Goal: Task Accomplishment & Management: Manage account settings

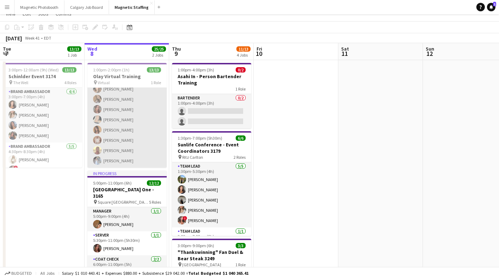
scroll to position [26, 0]
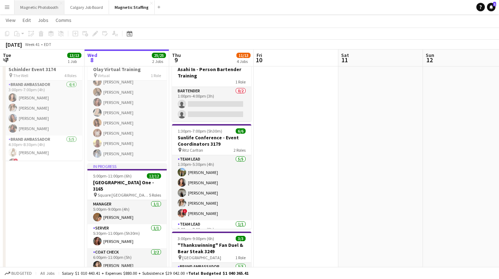
click at [39, 13] on button "Magnetic Photobooth Close" at bounding box center [40, 7] width 50 height 14
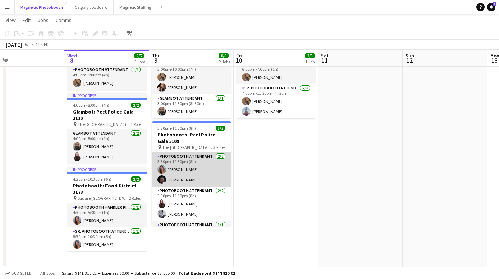
scroll to position [19, 0]
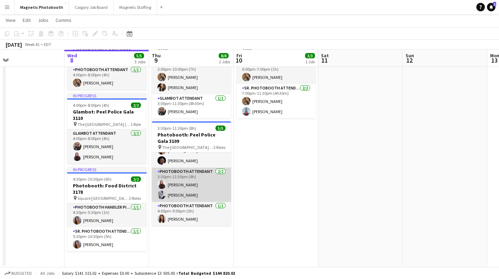
click at [181, 188] on app-card-role "Photobooth Attendant [DATE] 3:30pm-11:30pm (8h) [PERSON_NAME] [PERSON_NAME]" at bounding box center [191, 185] width 79 height 34
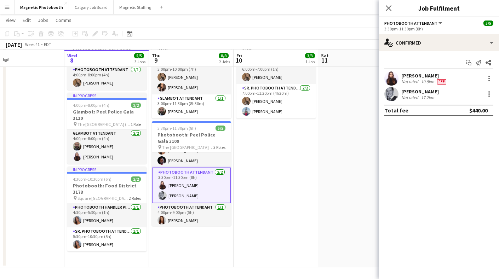
click at [394, 95] on app-user-avatar at bounding box center [392, 94] width 14 height 14
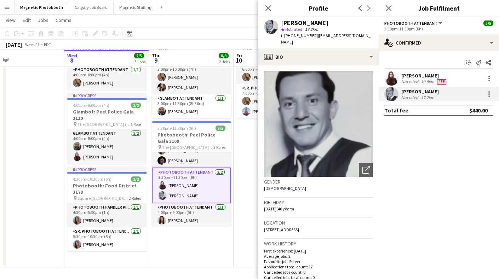
click at [406, 93] on div "[PERSON_NAME]" at bounding box center [421, 92] width 38 height 6
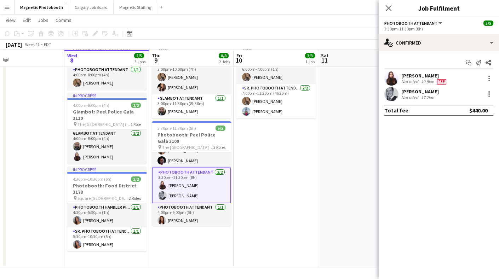
scroll to position [0, 0]
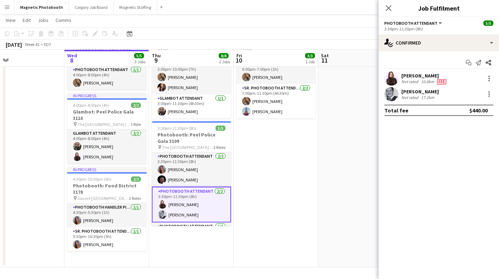
click at [412, 99] on div "Not rated" at bounding box center [411, 97] width 18 height 5
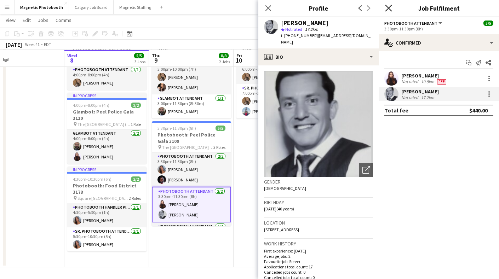
click at [388, 7] on icon at bounding box center [388, 8] width 7 height 7
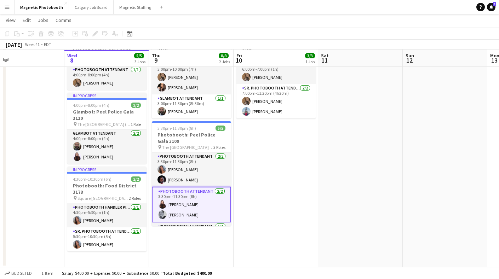
click at [187, 207] on app-card-role "Photobooth Attendant [DATE] 3:30pm-11:30pm (8h) [PERSON_NAME] [PERSON_NAME]" at bounding box center [191, 205] width 79 height 36
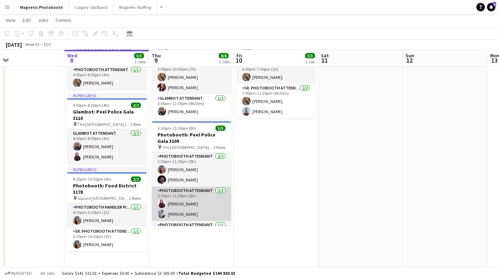
click at [177, 209] on app-card-role "Photobooth Attendant [DATE] 3:30pm-11:30pm (8h) [PERSON_NAME] [PERSON_NAME]" at bounding box center [191, 204] width 79 height 34
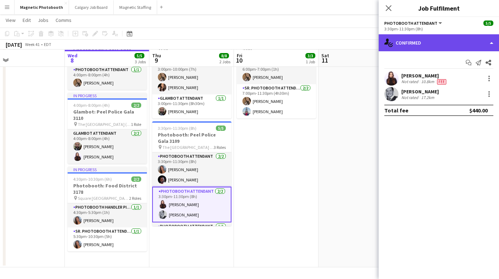
click at [412, 46] on div "single-neutral-actions-check-2 Confirmed" at bounding box center [439, 42] width 120 height 17
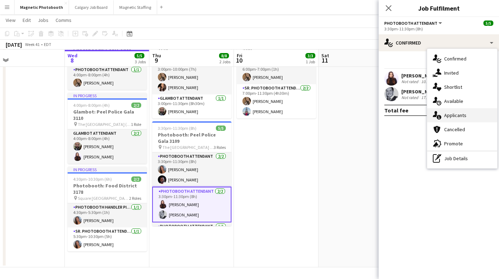
click at [446, 113] on span "Applicants" at bounding box center [456, 115] width 22 height 6
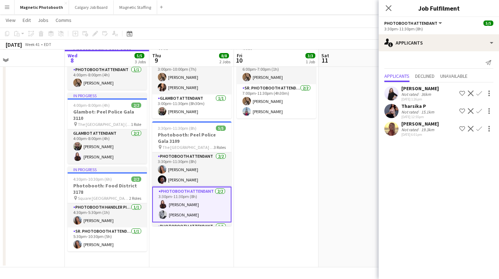
click at [417, 111] on div "Not rated" at bounding box center [411, 111] width 18 height 5
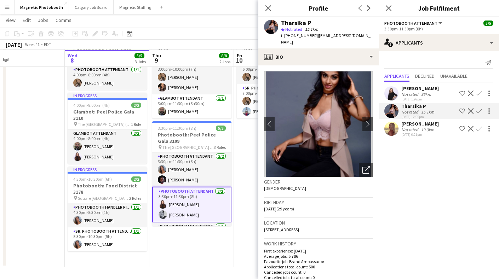
click at [416, 127] on div "Not rated" at bounding box center [411, 129] width 18 height 5
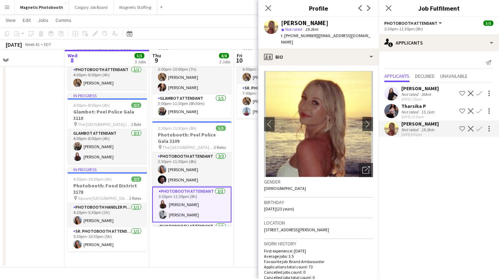
scroll to position [21, 0]
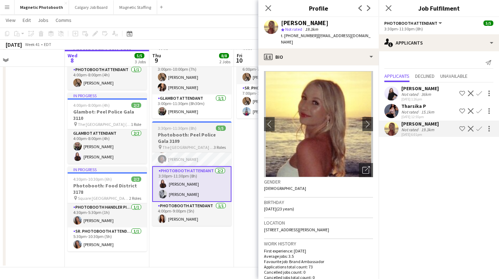
click at [215, 132] on h3 "Photobooth: Peel Police Gala 3109" at bounding box center [191, 138] width 79 height 13
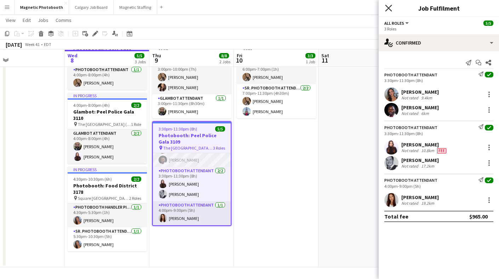
click at [387, 9] on icon "Close pop-in" at bounding box center [388, 8] width 7 height 7
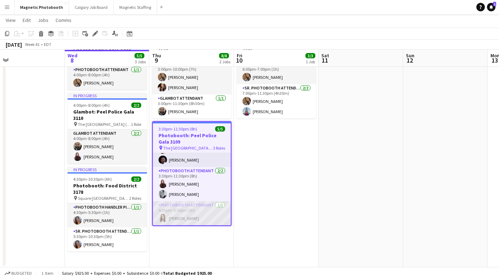
click at [174, 215] on app-card-role "Photobooth Attendant [DATE] 4:00pm-9:00pm (5h) [PERSON_NAME]" at bounding box center [192, 214] width 78 height 24
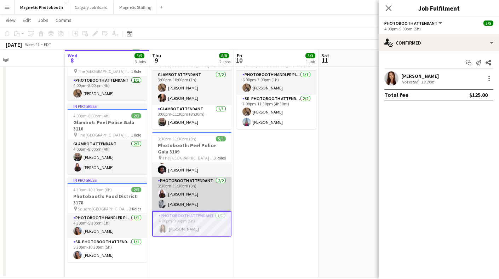
click at [172, 185] on app-card-role "Photobooth Attendant [DATE] 3:30pm-11:30pm (8h) [PERSON_NAME] [PERSON_NAME]" at bounding box center [191, 194] width 79 height 34
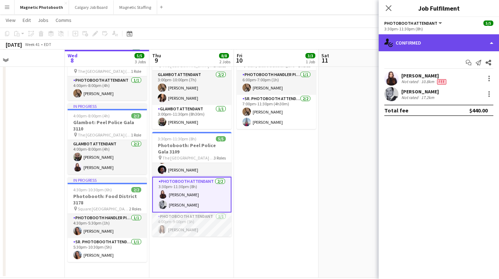
click at [437, 50] on div "single-neutral-actions-check-2 Confirmed" at bounding box center [439, 42] width 120 height 17
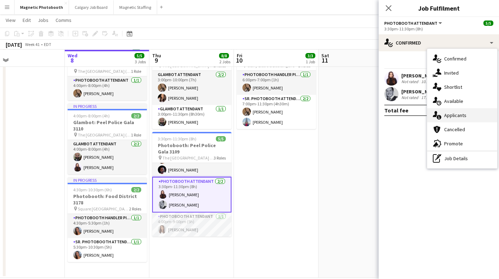
click at [453, 120] on div "single-neutral-actions-information Applicants" at bounding box center [463, 115] width 70 height 14
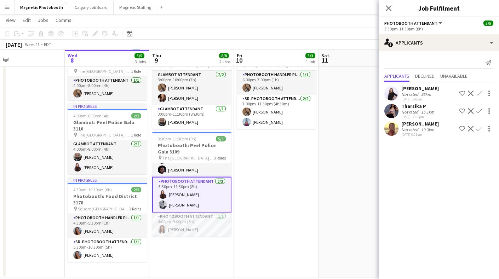
click at [7, 12] on button "Menu" at bounding box center [7, 7] width 14 height 14
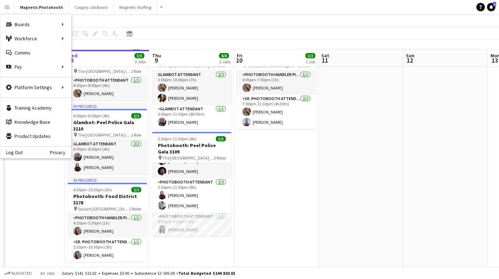
scroll to position [19, 0]
click at [112, 35] on link "My Workforce" at bounding box center [107, 39] width 71 height 14
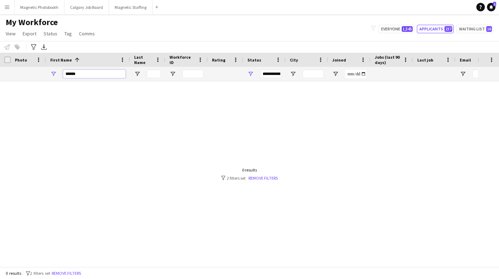
drag, startPoint x: 92, startPoint y: 76, endPoint x: 51, endPoint y: 75, distance: 41.1
click at [51, 75] on div "******" at bounding box center [88, 74] width 84 height 14
type input "********"
click at [397, 22] on div "My Workforce View Views Default view New view Update view Delete view Edit name…" at bounding box center [249, 29] width 499 height 24
click at [396, 29] on button "Everyone 1,545" at bounding box center [396, 29] width 35 height 9
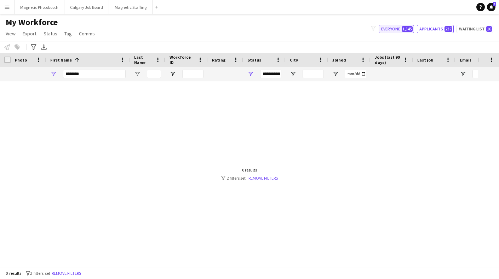
type input "**********"
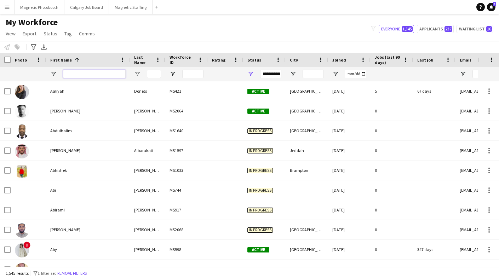
click at [81, 73] on input "First Name Filter Input" at bounding box center [94, 74] width 63 height 9
type input "*"
click at [160, 77] on input "Last Name Filter Input" at bounding box center [154, 74] width 14 height 9
type input "**"
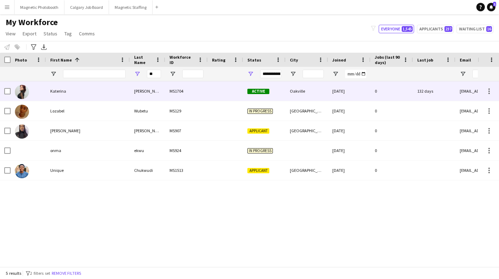
click at [56, 93] on div "Katerina" at bounding box center [88, 90] width 84 height 19
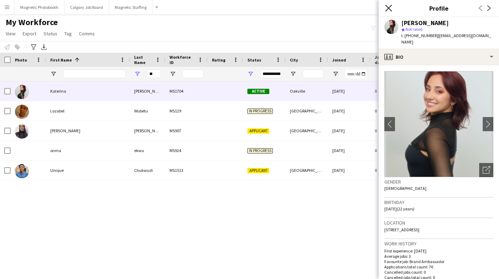
click at [388, 7] on icon at bounding box center [388, 8] width 7 height 7
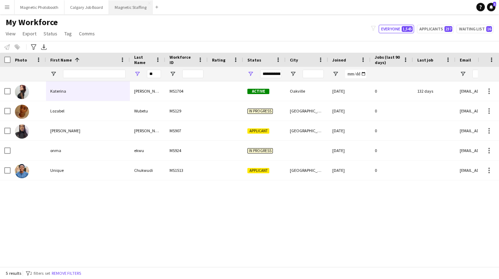
click at [130, 9] on button "Magnetic Staffing Close" at bounding box center [131, 7] width 44 height 14
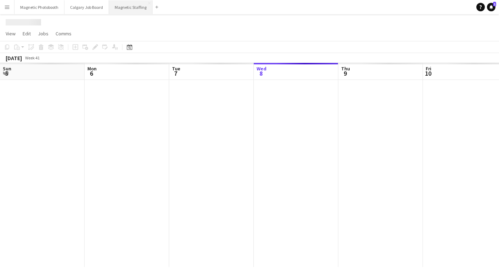
scroll to position [0, 169]
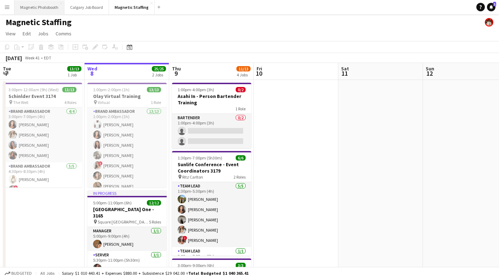
click at [50, 10] on button "Magnetic Photobooth Close" at bounding box center [40, 7] width 50 height 14
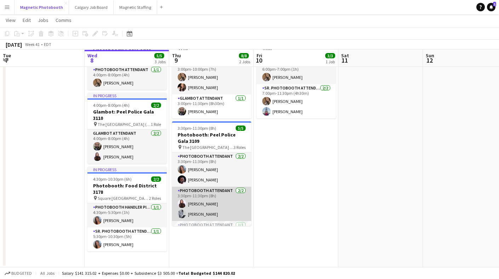
scroll to position [19, 0]
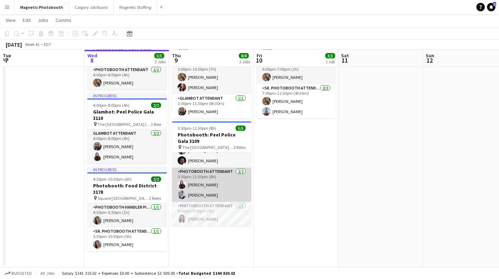
click at [208, 189] on app-card-role "Photobooth Attendant [DATE] 3:30pm-11:30pm (8h) [PERSON_NAME] [PERSON_NAME]" at bounding box center [211, 185] width 79 height 34
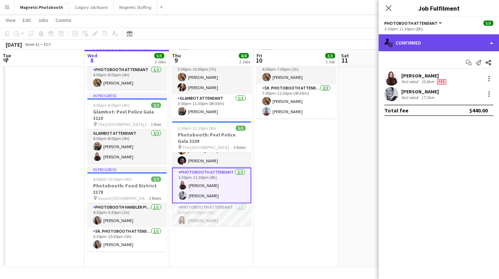
click at [431, 40] on div "single-neutral-actions-check-2 Confirmed" at bounding box center [439, 42] width 120 height 17
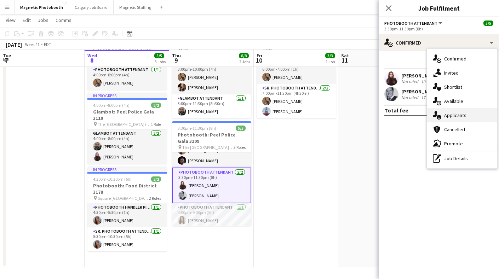
click at [456, 115] on span "Applicants" at bounding box center [456, 115] width 22 height 6
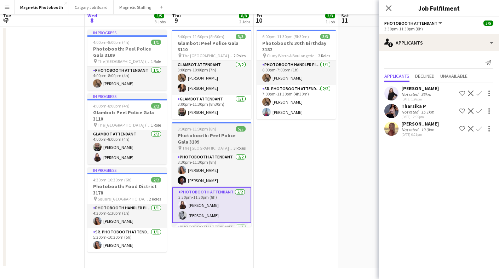
scroll to position [0, 0]
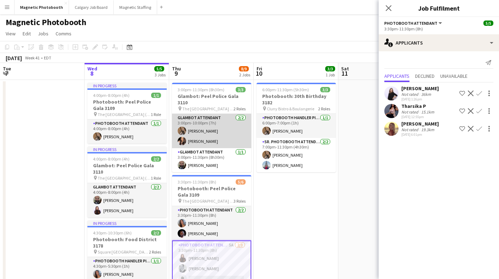
click at [201, 136] on app-card-role "Glambot Attendant [DATE] 3:00pm-10:00pm (7h) [PERSON_NAME] [PERSON_NAME]" at bounding box center [211, 131] width 79 height 34
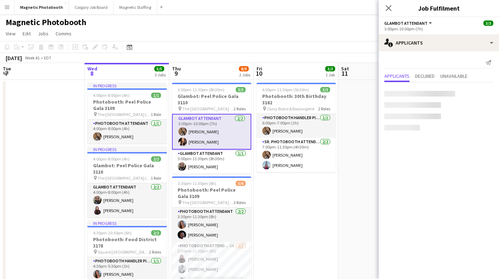
click at [201, 136] on app-card-role "Glambot Attendant [DATE] 3:00pm-10:00pm (7h) [PERSON_NAME] [PERSON_NAME]" at bounding box center [211, 132] width 79 height 36
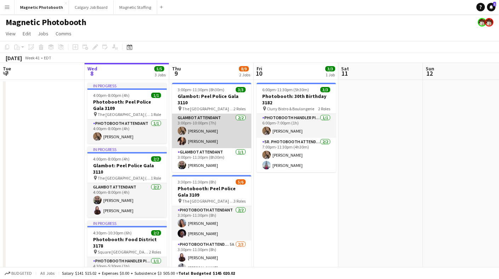
click at [233, 130] on app-card-role "Glambot Attendant [DATE] 3:00pm-10:00pm (7h) [PERSON_NAME] [PERSON_NAME]" at bounding box center [211, 131] width 79 height 34
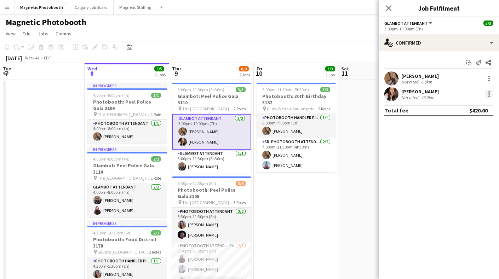
click at [489, 95] on div at bounding box center [489, 94] width 1 height 1
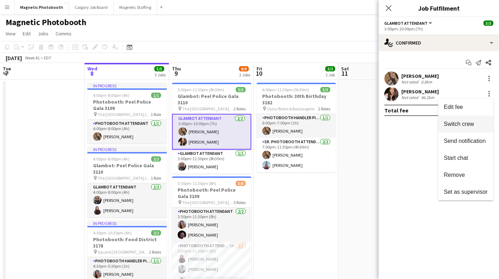
click at [465, 124] on span "Switch crew" at bounding box center [459, 124] width 30 height 6
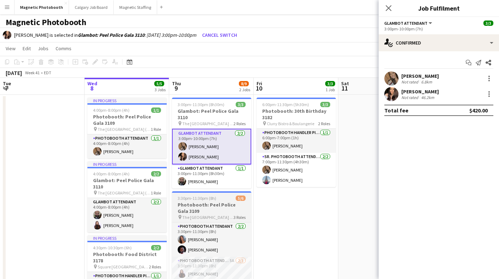
scroll to position [21, 0]
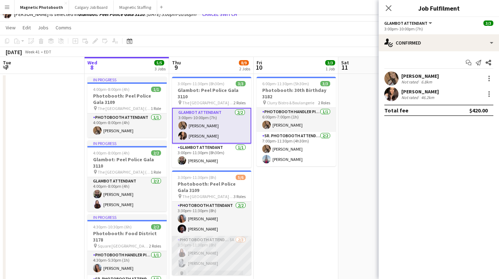
click at [208, 246] on app-card-role "Photobooth Attendant 5A [DATE] 3:30pm-11:30pm (8h) [PERSON_NAME] [PERSON_NAME] …" at bounding box center [211, 258] width 79 height 45
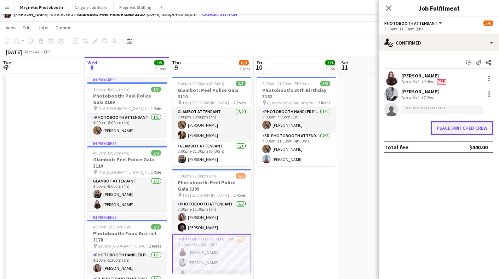
click at [469, 126] on button "Place switched crew" at bounding box center [462, 128] width 63 height 14
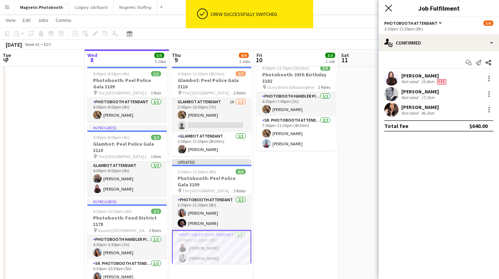
click at [388, 9] on icon at bounding box center [388, 8] width 7 height 7
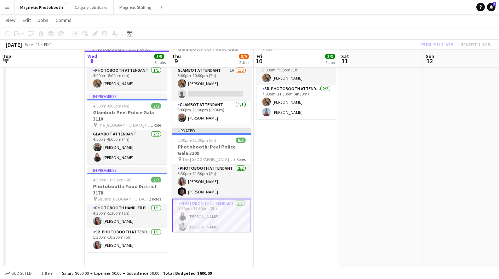
scroll to position [53, 0]
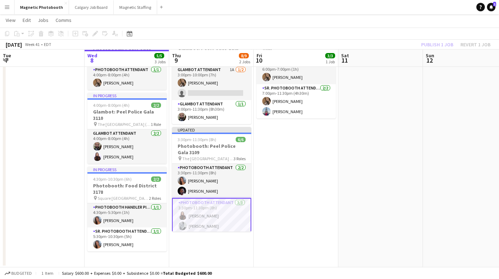
click at [195, 220] on app-card-role "Photobooth Attendant [DATE] 3:30pm-11:30pm (8h) [PERSON_NAME] [PERSON_NAME] [PE…" at bounding box center [211, 221] width 79 height 46
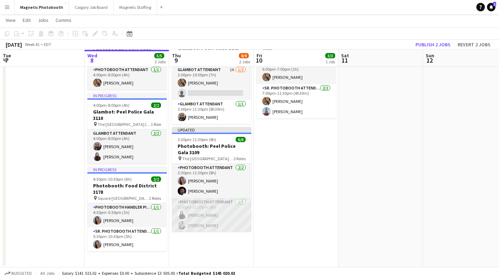
click at [188, 221] on app-card-role "Photobooth Attendant [DATE] 3:30pm-11:30pm (8h) [PERSON_NAME] [PERSON_NAME] [PE…" at bounding box center [211, 220] width 79 height 45
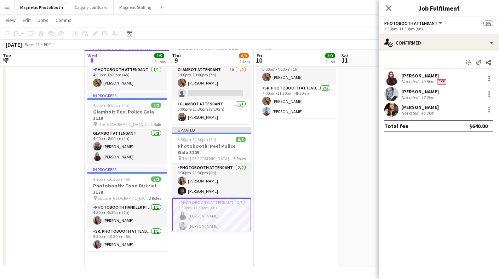
click at [414, 107] on div "[PERSON_NAME]" at bounding box center [421, 107] width 38 height 6
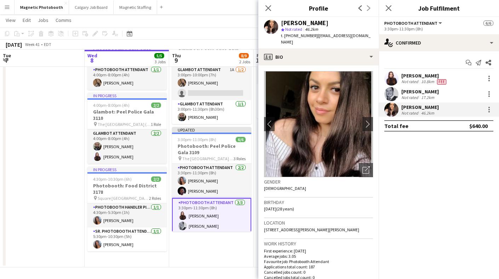
click at [413, 94] on div "[PERSON_NAME]" at bounding box center [421, 92] width 38 height 6
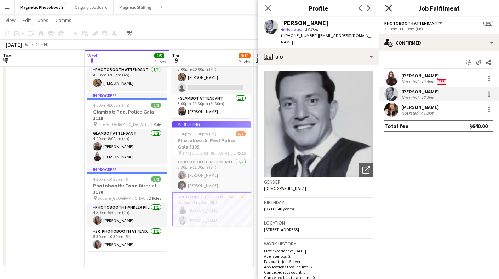
click at [390, 10] on icon at bounding box center [388, 8] width 7 height 7
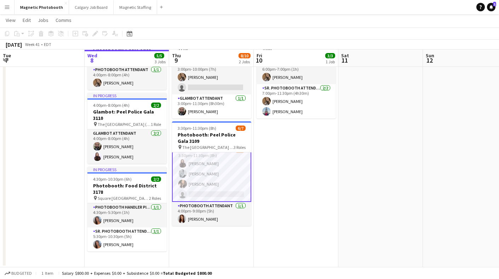
click at [216, 164] on app-card-role "Photobooth Attendant 5A [DATE] 3:30pm-11:30pm (8h) [PERSON_NAME] [PERSON_NAME] …" at bounding box center [211, 174] width 79 height 56
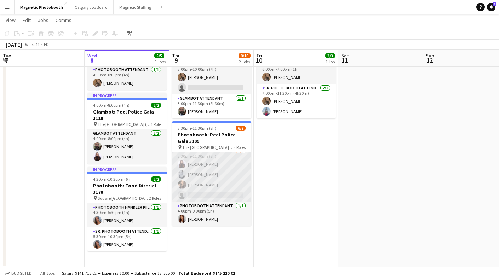
click at [209, 184] on app-card-role "Photobooth Attendant 5A [DATE] 3:30pm-11:30pm (8h) [PERSON_NAME] [PERSON_NAME] …" at bounding box center [211, 174] width 79 height 55
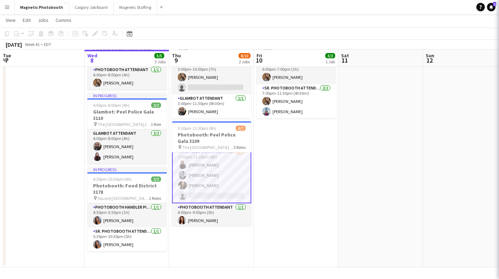
scroll to position [41, 0]
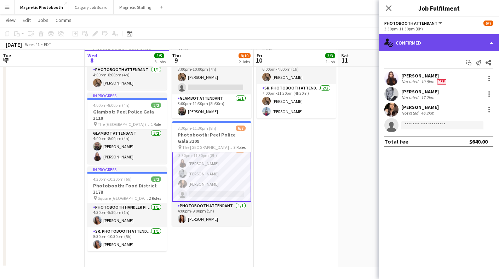
click at [436, 37] on div "single-neutral-actions-check-2 Confirmed" at bounding box center [439, 42] width 120 height 17
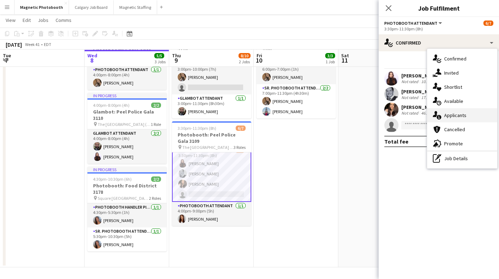
click at [463, 113] on span "Applicants" at bounding box center [456, 115] width 22 height 6
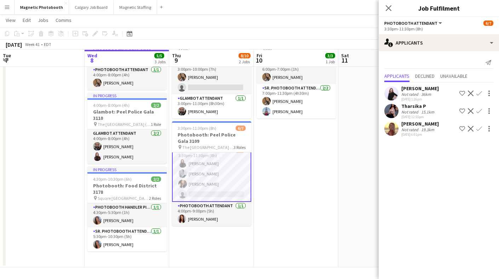
click at [411, 131] on div "Not rated" at bounding box center [411, 129] width 18 height 5
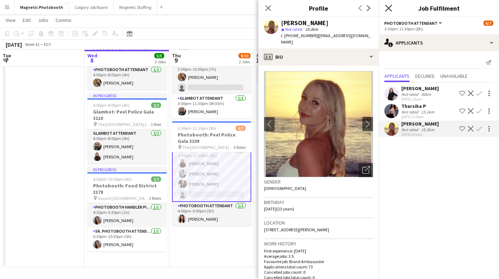
click at [389, 6] on icon "Close pop-in" at bounding box center [388, 8] width 7 height 7
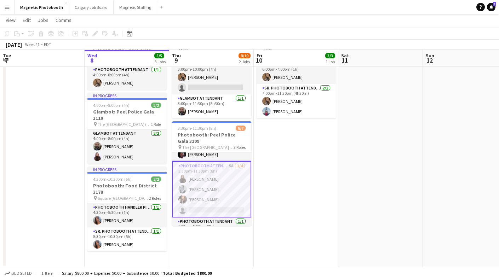
scroll to position [24, 0]
click at [202, 201] on app-card-role "Photobooth Attendant 5A [DATE] 3:30pm-11:30pm (8h) [PERSON_NAME] [PERSON_NAME] …" at bounding box center [211, 191] width 79 height 56
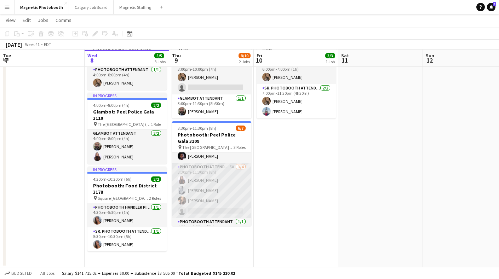
click at [202, 201] on app-card-role "Photobooth Attendant 5A [DATE] 3:30pm-11:30pm (8h) [PERSON_NAME] [PERSON_NAME] …" at bounding box center [211, 190] width 79 height 55
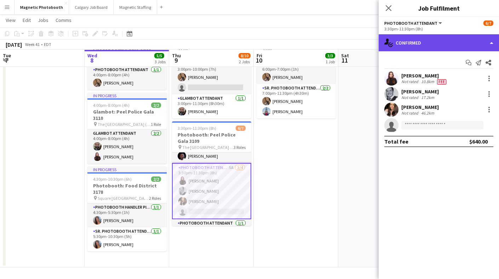
click at [429, 42] on div "single-neutral-actions-check-2 Confirmed" at bounding box center [439, 42] width 120 height 17
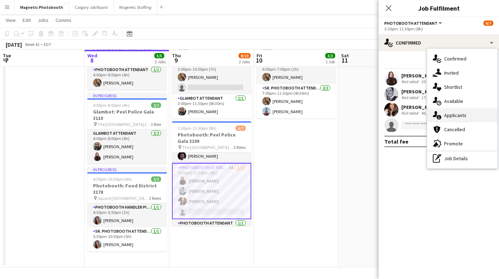
click at [464, 118] on span "Applicants" at bounding box center [456, 115] width 22 height 6
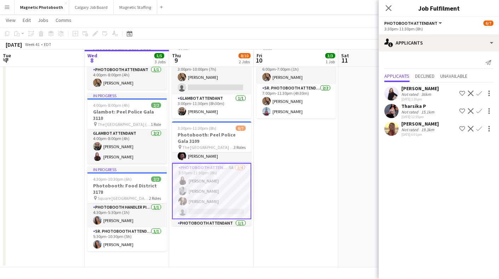
click at [479, 112] on app-icon "Confirm" at bounding box center [480, 111] width 6 height 6
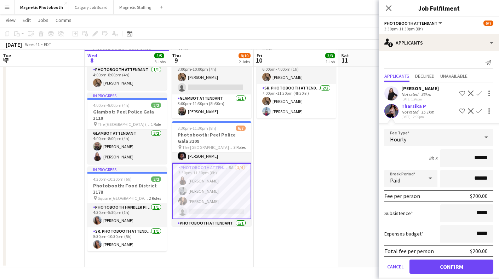
scroll to position [19, 0]
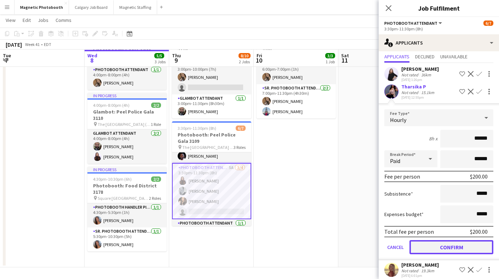
click at [425, 248] on button "Confirm" at bounding box center [452, 248] width 84 height 14
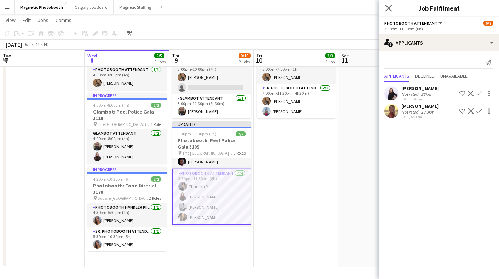
click at [392, 7] on app-icon "Close pop-in" at bounding box center [389, 8] width 10 height 10
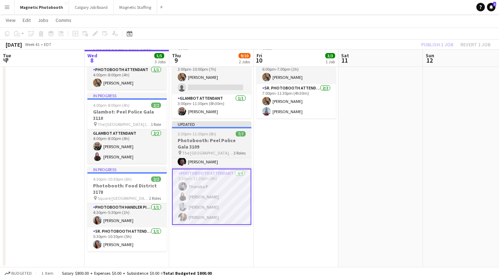
click at [216, 137] on h3 "Photobooth: Peel Police Gala 3109" at bounding box center [211, 143] width 79 height 13
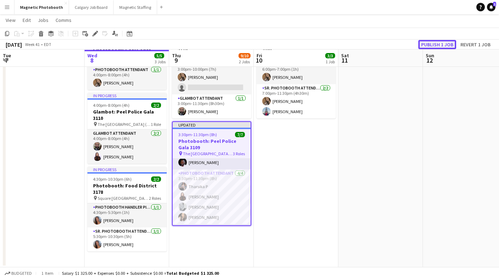
click at [434, 46] on button "Publish 1 job" at bounding box center [438, 44] width 38 height 9
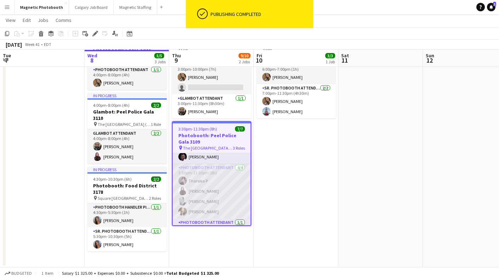
click at [203, 186] on app-card-role "Photobooth Attendant [DATE] 3:30pm-11:30pm (8h) [PERSON_NAME] [PERSON_NAME] [PE…" at bounding box center [212, 191] width 78 height 55
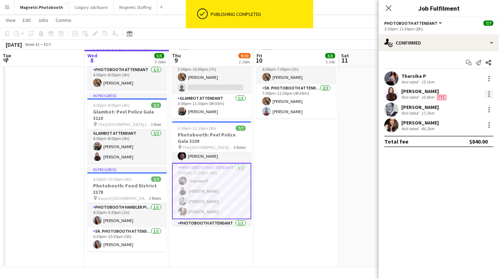
click at [490, 94] on div at bounding box center [489, 94] width 1 height 1
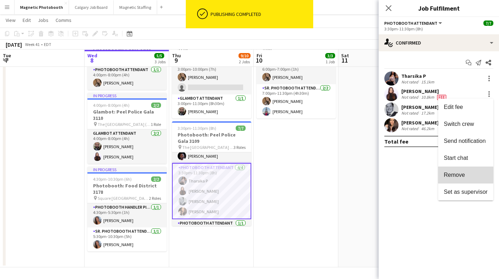
click at [456, 173] on span "Remove" at bounding box center [454, 175] width 21 height 6
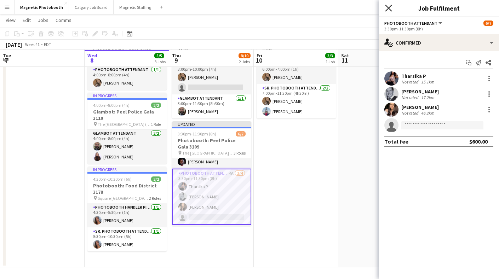
click at [391, 9] on icon "Close pop-in" at bounding box center [388, 8] width 7 height 7
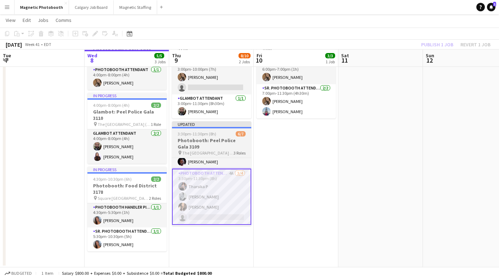
click at [199, 137] on h3 "Photobooth: Peel Police Gala 3109" at bounding box center [211, 143] width 79 height 13
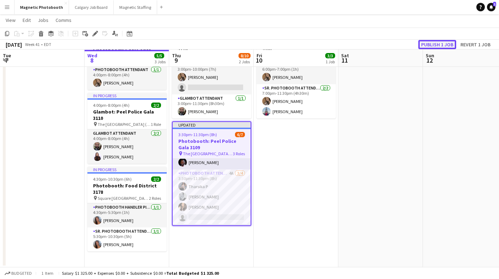
click at [442, 45] on button "Publish 1 job" at bounding box center [438, 44] width 38 height 9
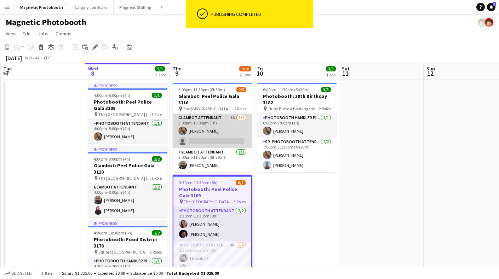
click at [224, 131] on app-card-role "Glambot Attendant 1A [DATE] 3:00pm-10:00pm (7h) [PERSON_NAME] single-neutral-ac…" at bounding box center [212, 131] width 79 height 34
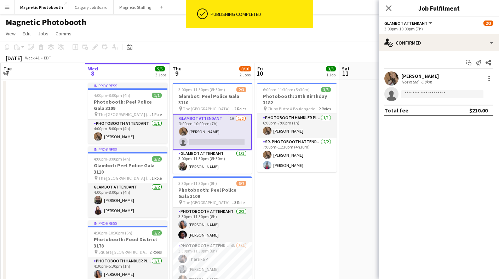
click at [416, 87] on app-invite-slot "single-neutral-actions" at bounding box center [439, 94] width 120 height 14
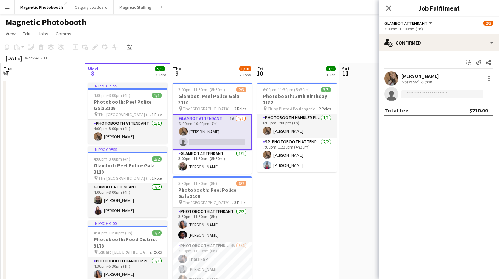
click at [418, 98] on input at bounding box center [443, 94] width 82 height 9
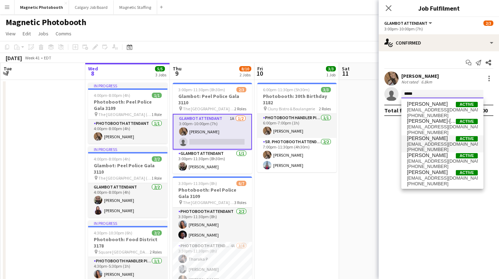
type input "*****"
click at [424, 138] on span "[PERSON_NAME]" at bounding box center [427, 139] width 41 height 6
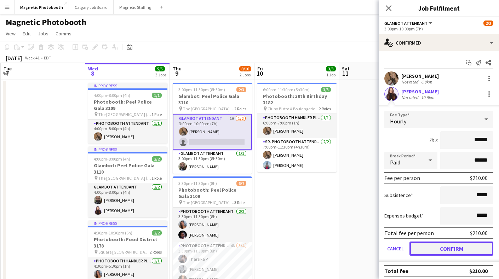
click at [430, 248] on button "Confirm" at bounding box center [452, 249] width 84 height 14
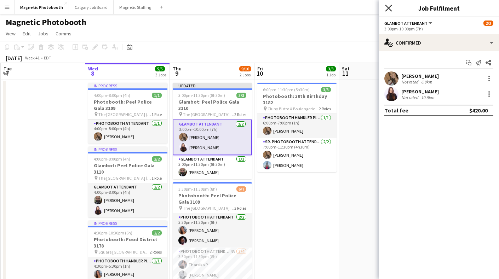
click at [389, 10] on icon "Close pop-in" at bounding box center [388, 8] width 7 height 7
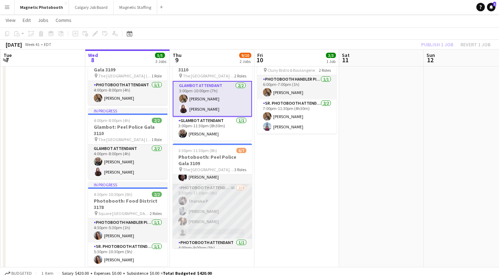
scroll to position [27, 0]
click at [203, 204] on app-card-role "Photobooth Attendant 4A [DATE] 3:30pm-11:30pm (8h) [PERSON_NAME] [PERSON_NAME] …" at bounding box center [212, 209] width 79 height 55
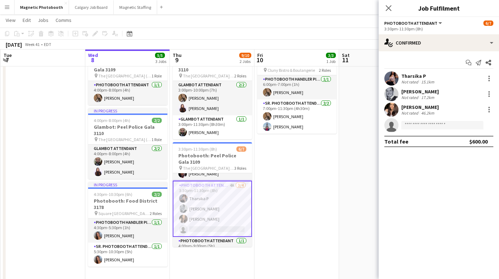
click at [494, 95] on div "[PERSON_NAME] Not rated 17.2km" at bounding box center [439, 94] width 120 height 14
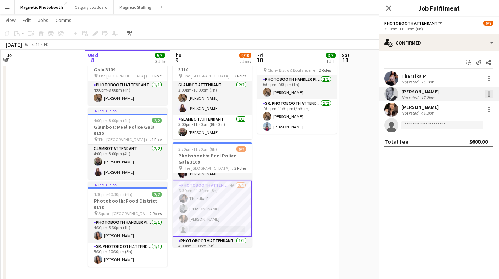
click at [492, 94] on div at bounding box center [489, 94] width 9 height 9
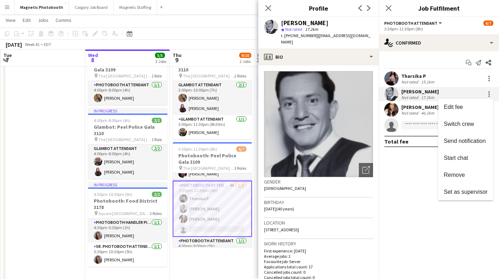
click at [393, 169] on div at bounding box center [249, 139] width 499 height 279
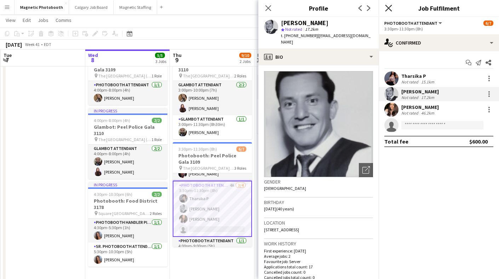
click at [390, 9] on icon "Close pop-in" at bounding box center [388, 8] width 7 height 7
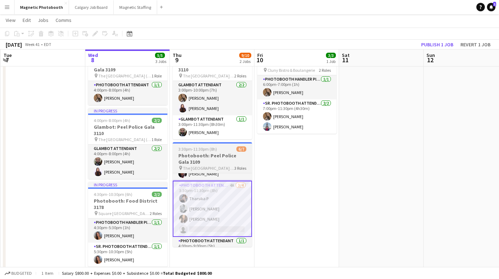
click at [212, 158] on h3 "Photobooth: Peel Police Gala 3109" at bounding box center [212, 159] width 79 height 13
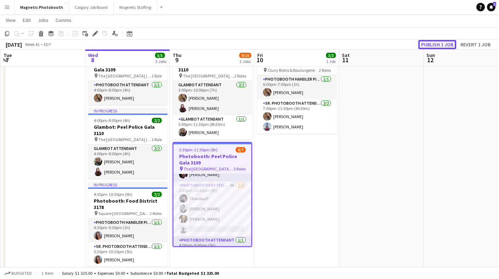
click at [435, 47] on button "Publish 1 job" at bounding box center [438, 44] width 38 height 9
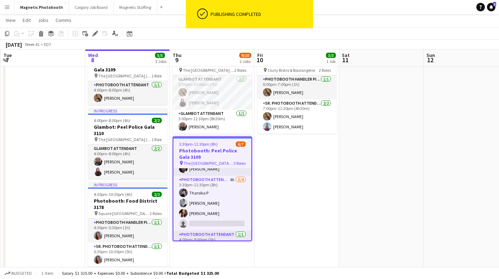
click at [222, 148] on h3 "Photobooth: Peel Police Gala 3109" at bounding box center [213, 154] width 78 height 13
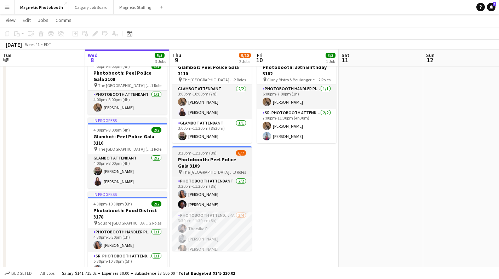
scroll to position [0, 0]
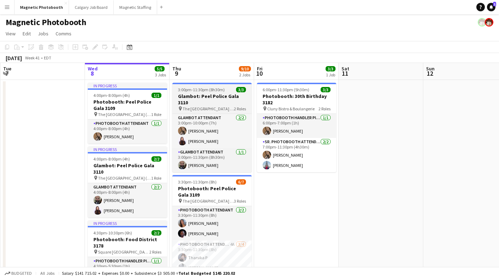
click at [216, 93] on h3 "Glambot: Peel Police Gala 3110" at bounding box center [212, 99] width 79 height 13
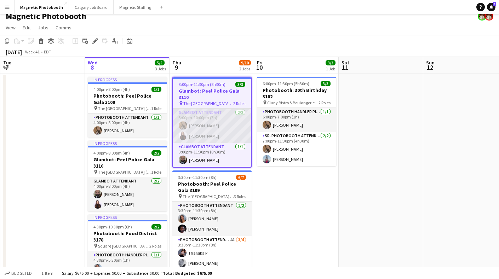
scroll to position [5, 0]
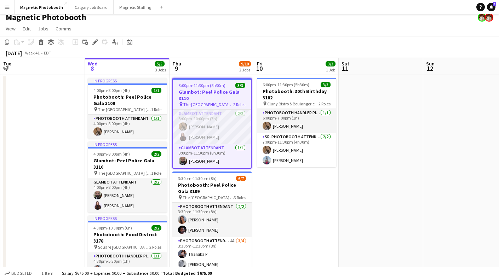
click at [215, 91] on h3 "Glambot: Peel Police Gala 3110" at bounding box center [212, 95] width 78 height 13
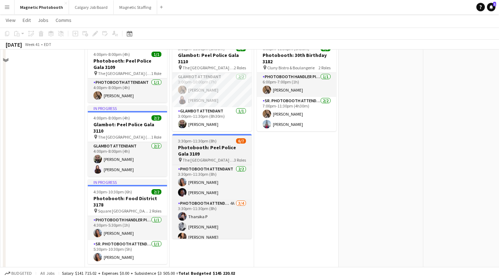
scroll to position [0, 0]
